Goal: Task Accomplishment & Management: Complete application form

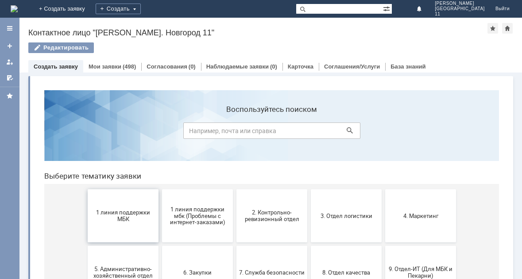
click at [123, 227] on button "1 линия поддержки МБК" at bounding box center [123, 215] width 71 height 53
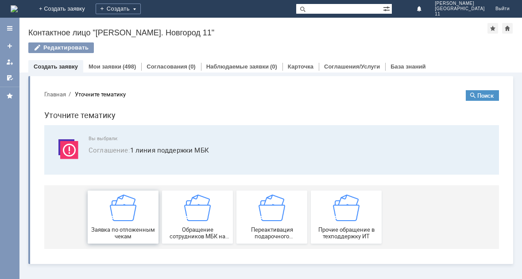
click at [147, 215] on div "Заявка по отложенным чекам" at bounding box center [123, 217] width 66 height 45
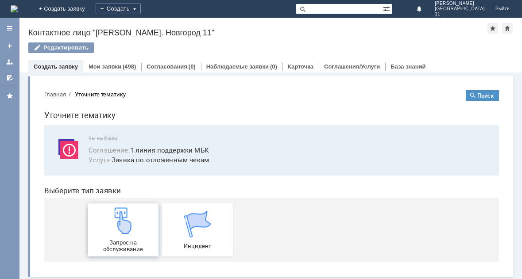
click at [147, 215] on div "Запрос на обслуживание" at bounding box center [123, 230] width 66 height 45
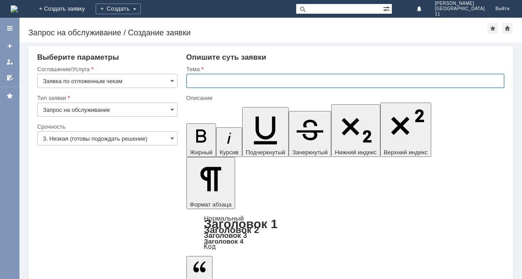
click at [205, 77] on input "text" at bounding box center [345, 81] width 318 height 14
type input "прошу удалить отложенные чеки"
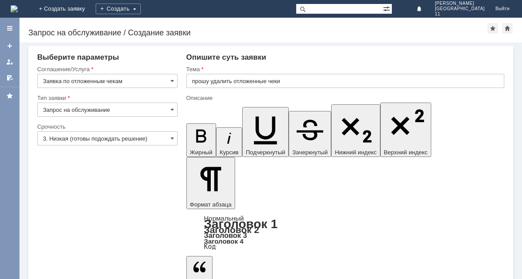
scroll to position [202, 1]
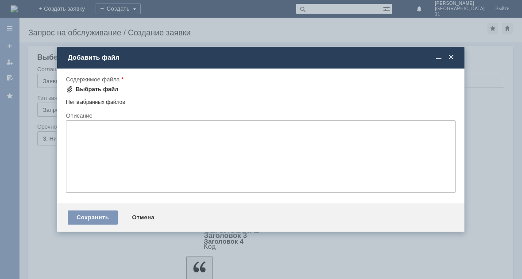
click at [78, 89] on div "Выбрать файл" at bounding box center [97, 89] width 43 height 7
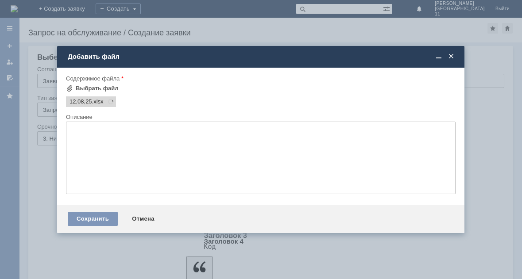
scroll to position [0, 0]
click at [104, 221] on div "Сохранить" at bounding box center [93, 219] width 50 height 14
